Goal: Find specific page/section: Find specific page/section

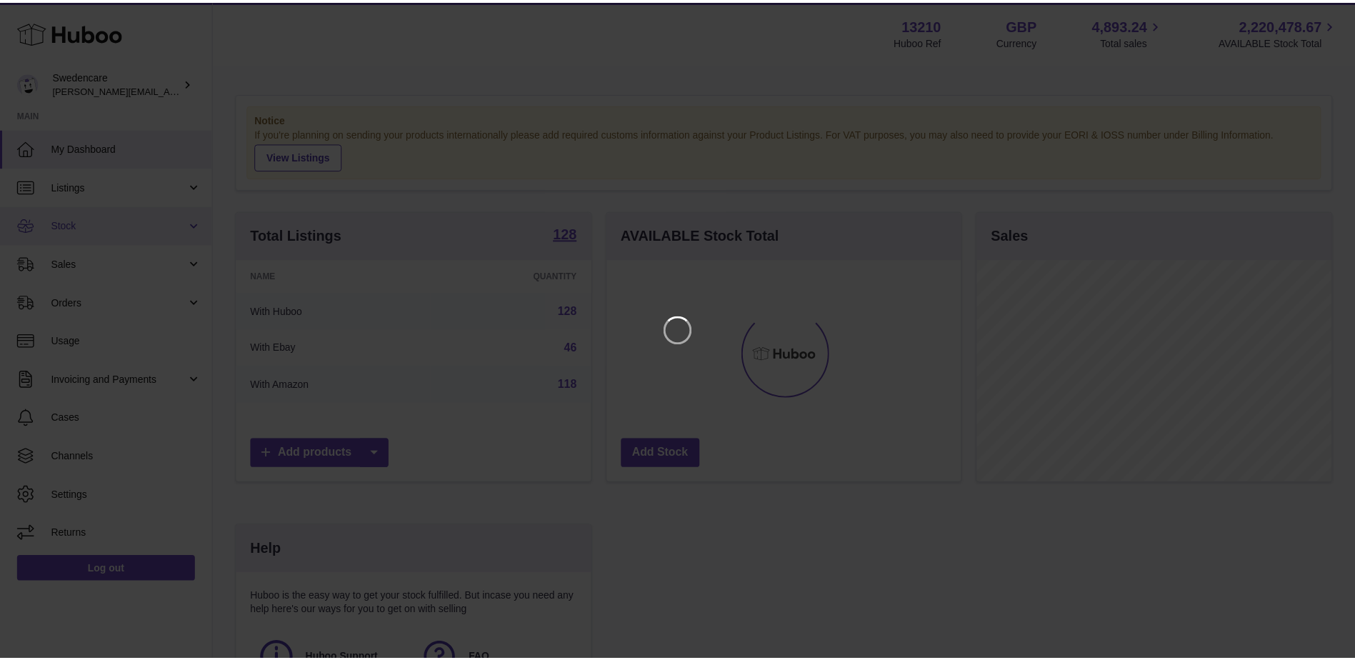
scroll to position [223, 357]
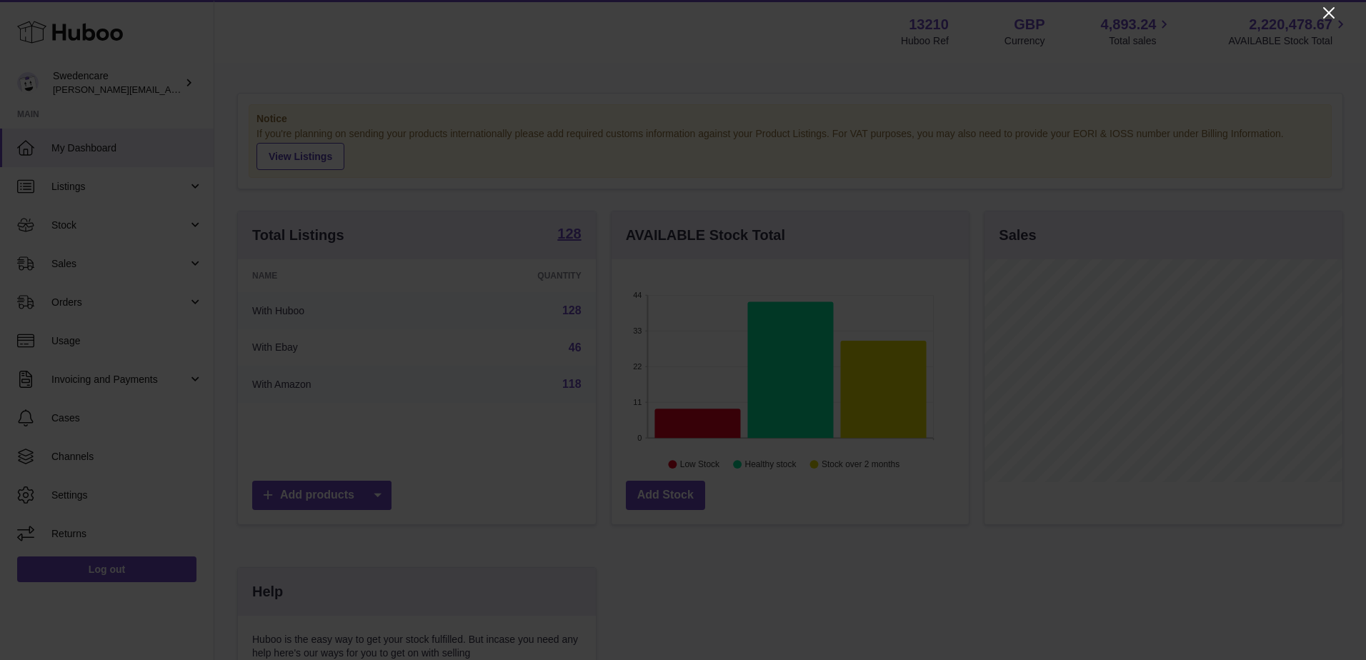
click at [1327, 17] on icon "Close" at bounding box center [1328, 12] width 17 height 17
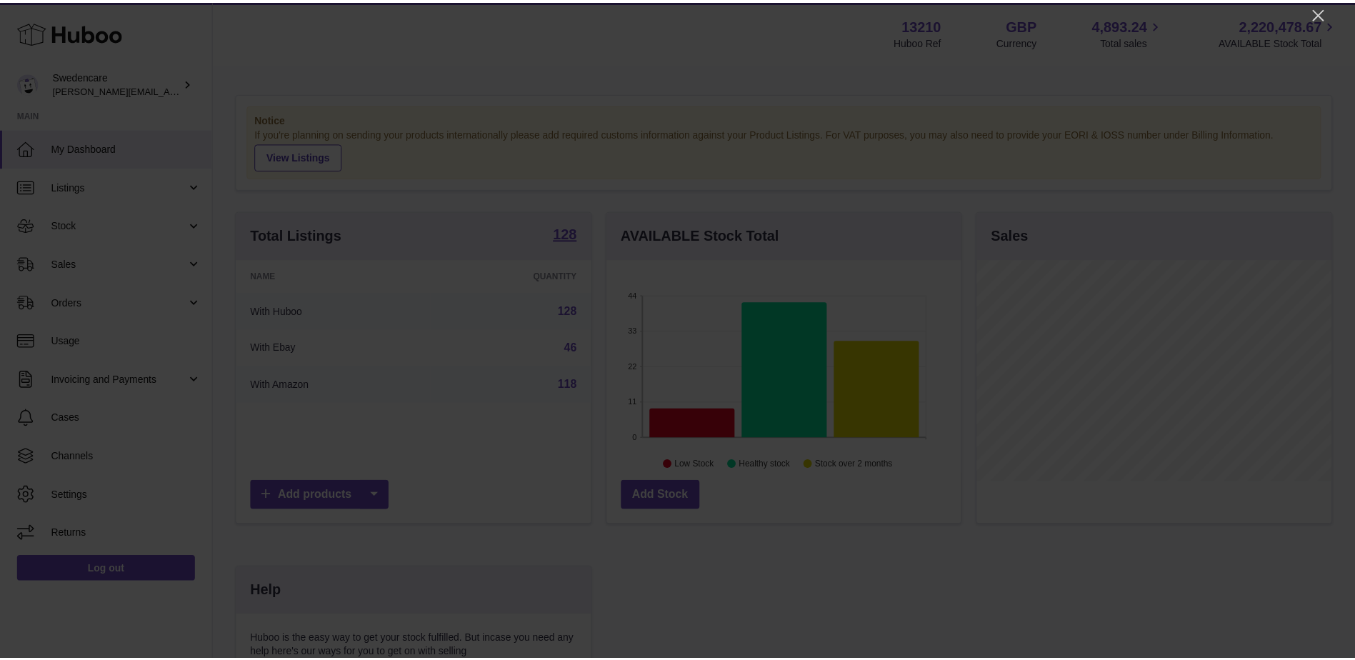
scroll to position [714203, 714072]
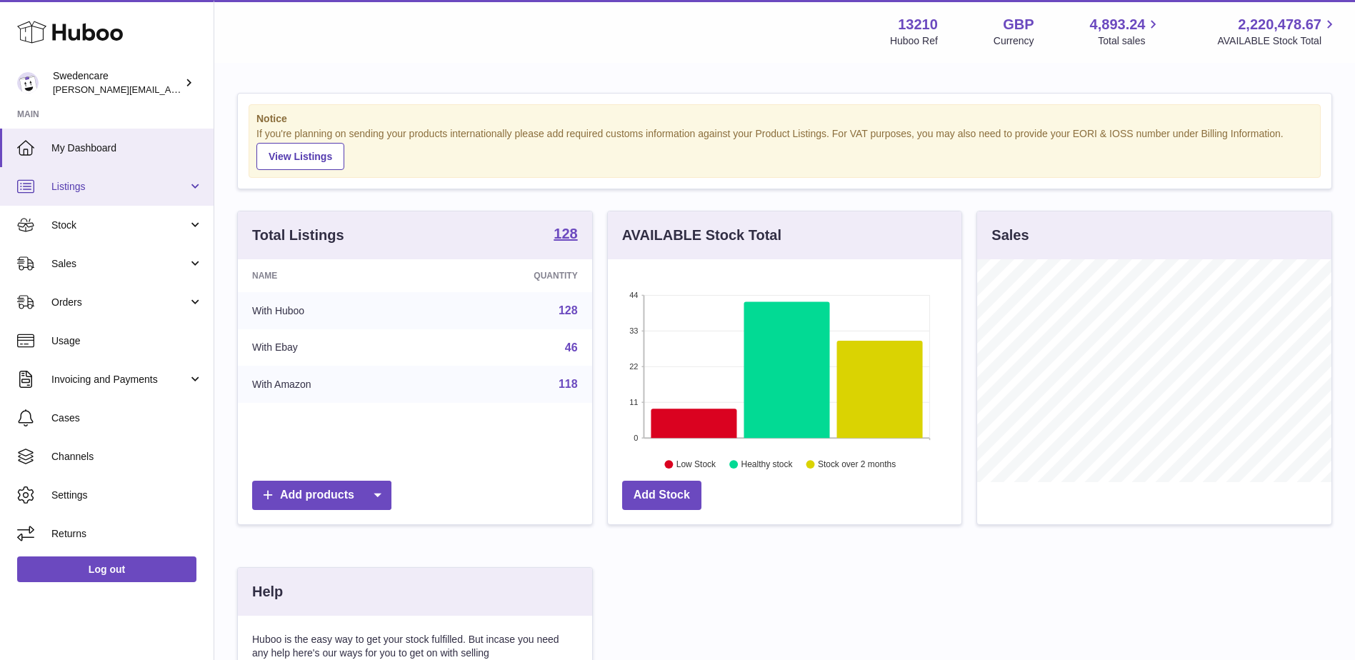
click at [104, 189] on span "Listings" at bounding box center [119, 187] width 136 height 14
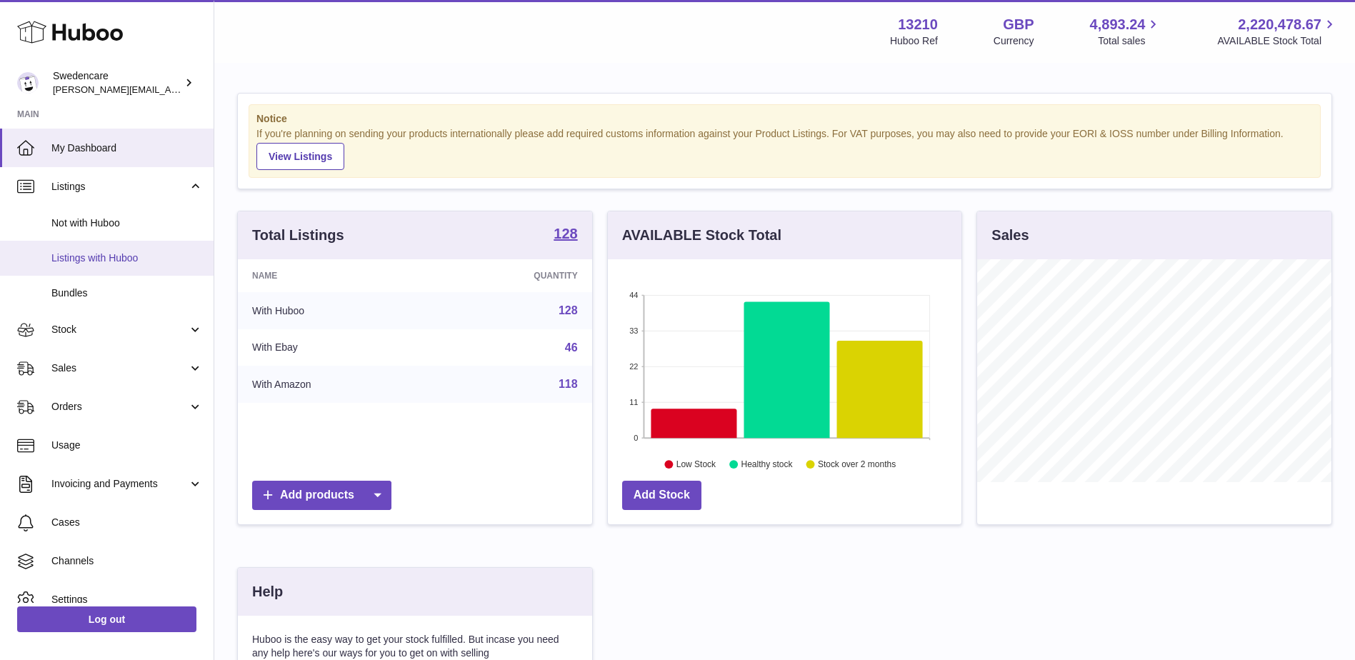
click at [104, 260] on span "Listings with Huboo" at bounding box center [126, 258] width 151 height 14
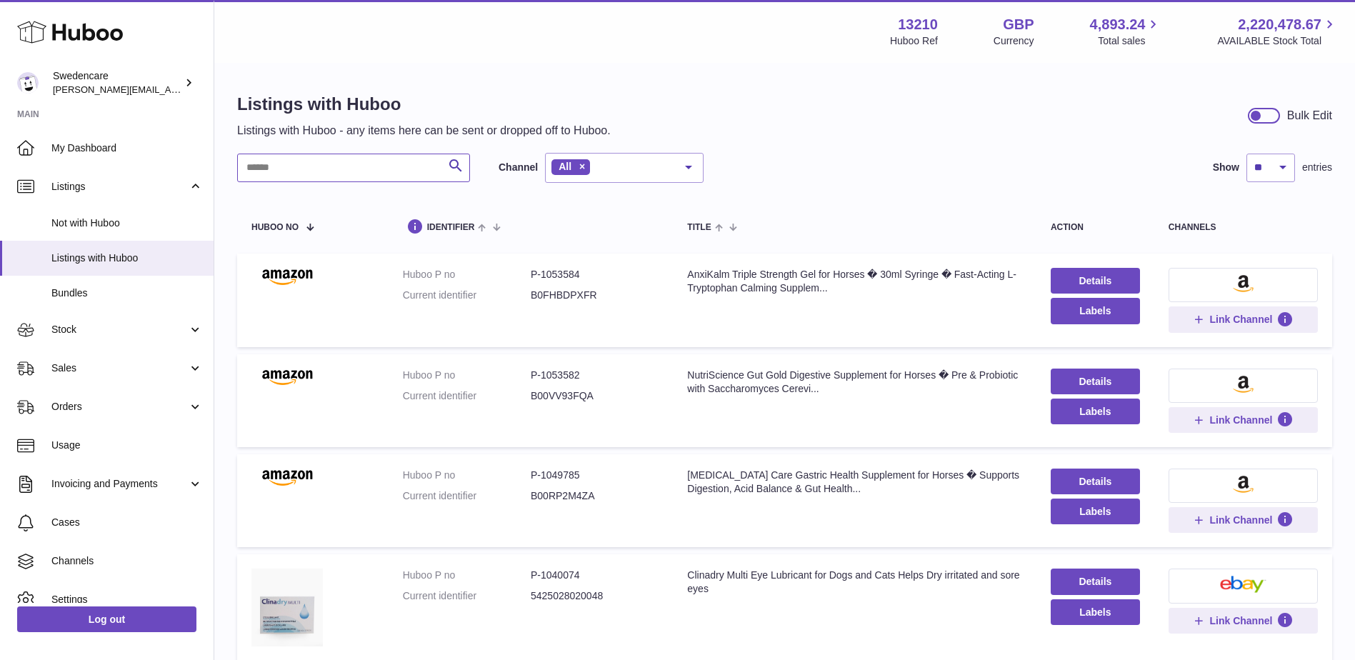
click at [297, 169] on input "text" at bounding box center [353, 168] width 233 height 29
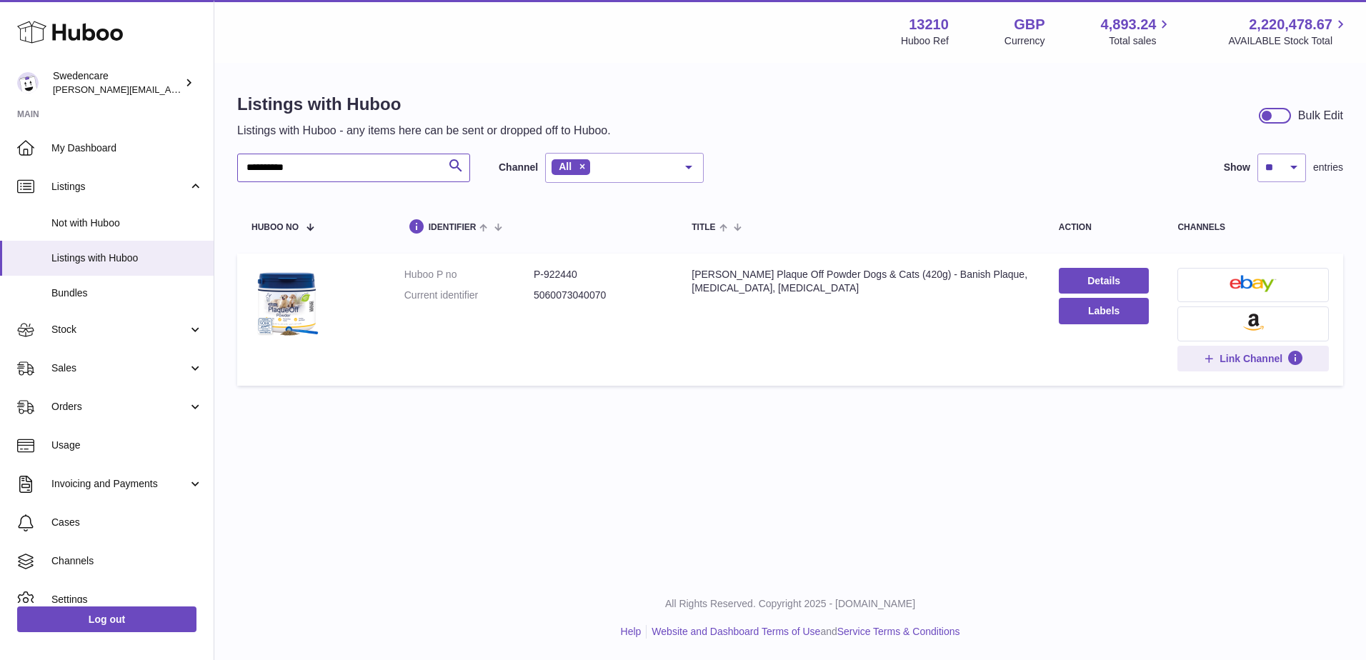
drag, startPoint x: 371, startPoint y: 171, endPoint x: 276, endPoint y: 174, distance: 94.3
click at [276, 174] on input "**********" at bounding box center [353, 168] width 233 height 29
type input "*"
type input "******"
click at [579, 298] on dd "[CREDIT_CARD_NUMBER]" at bounding box center [598, 296] width 129 height 14
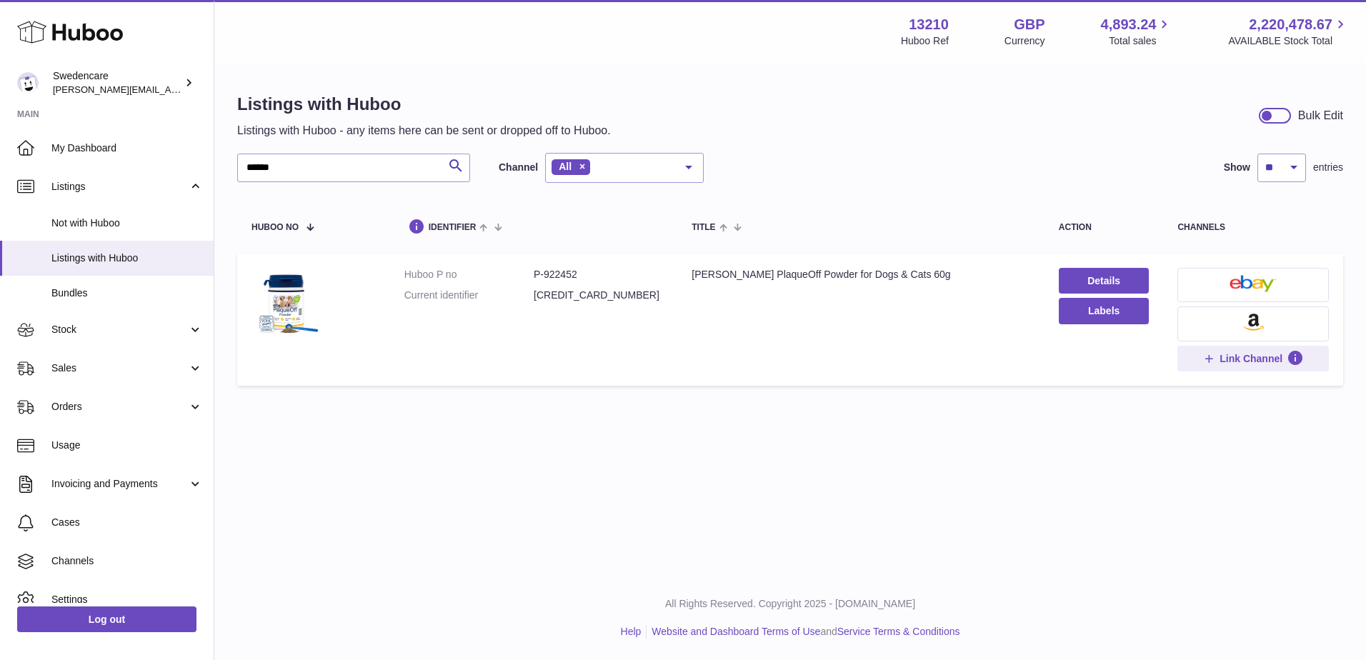
click at [579, 298] on dd "[CREDIT_CARD_NUMBER]" at bounding box center [598, 296] width 129 height 14
copy dd "[CREDIT_CARD_NUMBER]"
click at [576, 373] on td "Huboo P no P-922452 Current identifier [CREDIT_CARD_NUMBER]" at bounding box center [534, 320] width 288 height 132
click at [314, 181] on input "******" at bounding box center [353, 168] width 233 height 29
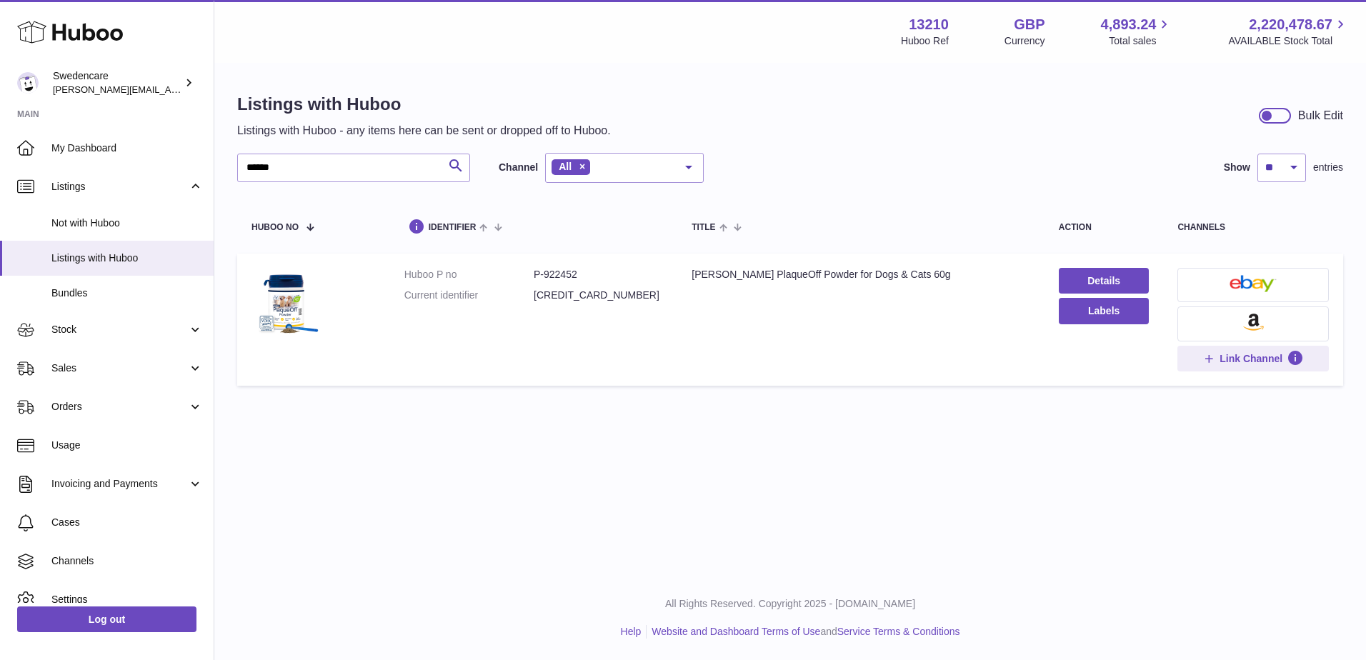
click at [1139, 422] on div "Menu Huboo 13210 Huboo Ref GBP Currency 4,893.24 Total sales 2,220,478.67 AVAIL…" at bounding box center [790, 288] width 1152 height 576
